Goal: Transaction & Acquisition: Register for event/course

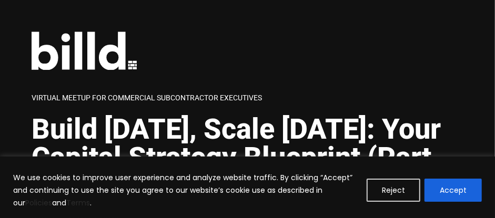
scroll to position [105, 0]
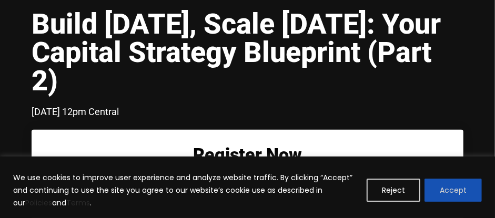
click at [443, 187] on button "Accept" at bounding box center [453, 190] width 57 height 23
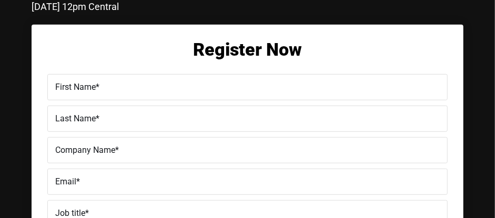
scroll to position [0, 0]
click at [111, 92] on label "First Name *" at bounding box center [247, 87] width 385 height 14
click at [111, 92] on input "First Name *" at bounding box center [247, 87] width 400 height 26
type input "Richjard"
type input "Diamond"
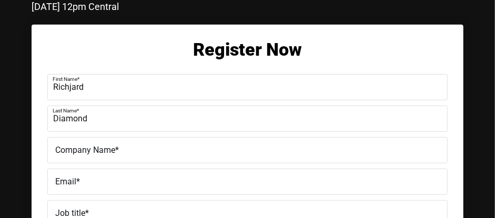
drag, startPoint x: 72, startPoint y: 86, endPoint x: 72, endPoint y: 92, distance: 6.3
click at [72, 86] on input "Richjard" at bounding box center [247, 87] width 400 height 26
type input "[PERSON_NAME]"
click at [88, 149] on span "Company Name" at bounding box center [85, 150] width 60 height 10
click at [88, 149] on input "Company Name *" at bounding box center [247, 150] width 400 height 26
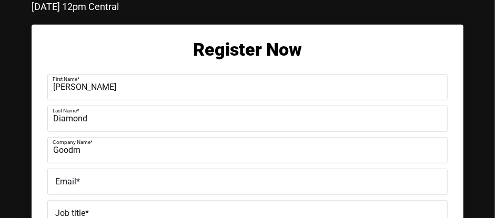
type input "[PERSON_NAME] Decorating Company, Inc"
click at [94, 182] on label "Email *" at bounding box center [247, 182] width 385 height 14
click at [94, 182] on input "Email *" at bounding box center [247, 182] width 400 height 26
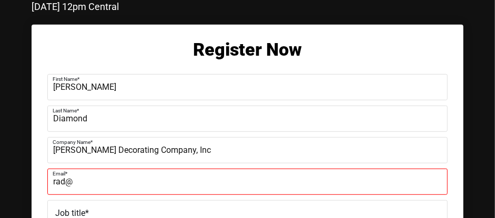
type input "[EMAIL_ADDRESS][DOMAIN_NAME]"
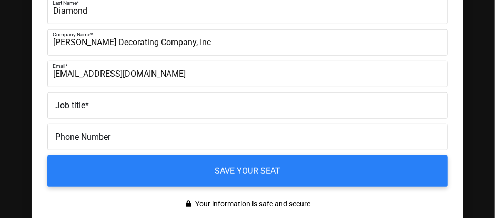
scroll to position [316, 0]
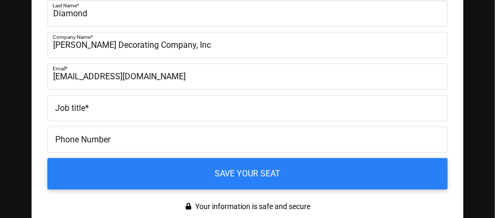
click at [90, 108] on label "Job title *" at bounding box center [247, 109] width 385 height 14
click at [90, 108] on input "Job title *" at bounding box center [247, 108] width 400 height 26
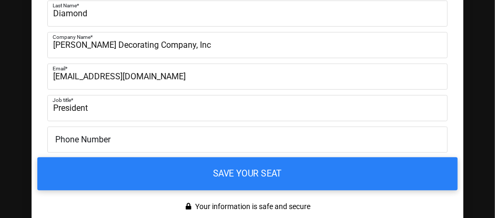
type input "President"
click at [253, 176] on input "Save your seat" at bounding box center [247, 173] width 420 height 33
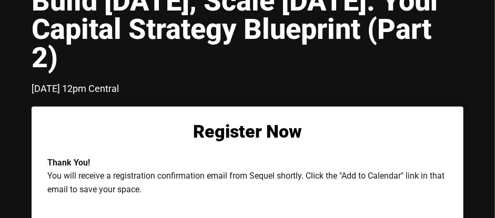
scroll to position [210, 0]
